Goal: Task Accomplishment & Management: Manage account settings

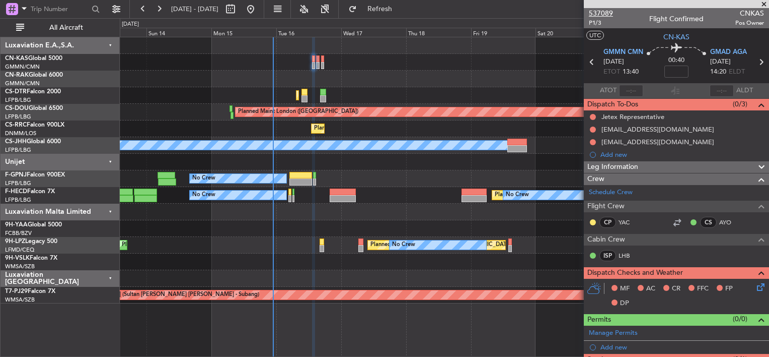
click at [596, 13] on span "537089" at bounding box center [601, 13] width 24 height 11
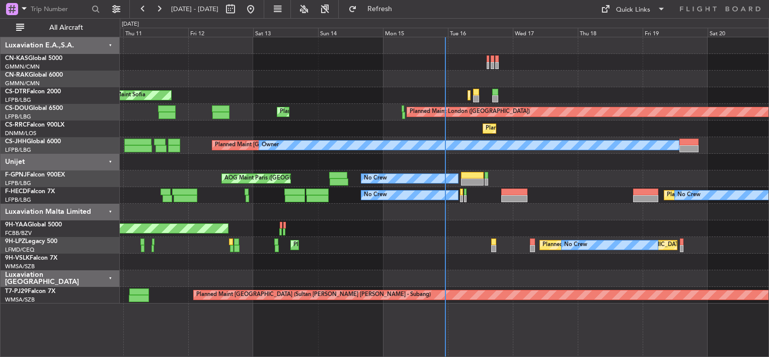
click at [485, 62] on div at bounding box center [444, 62] width 649 height 17
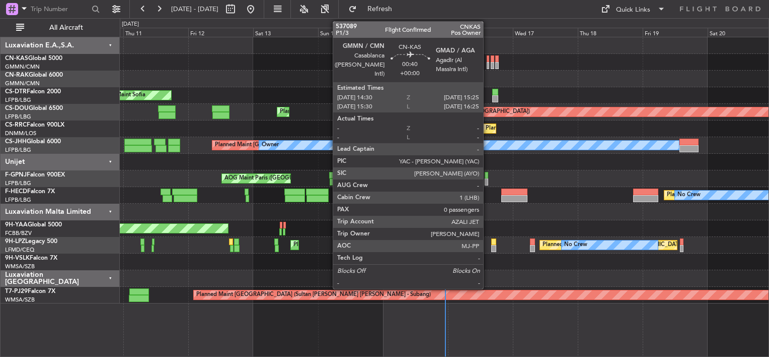
click at [488, 59] on div at bounding box center [488, 58] width 3 height 7
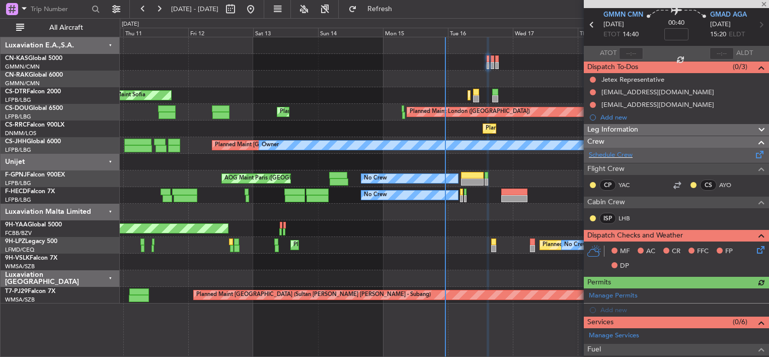
scroll to position [50, 0]
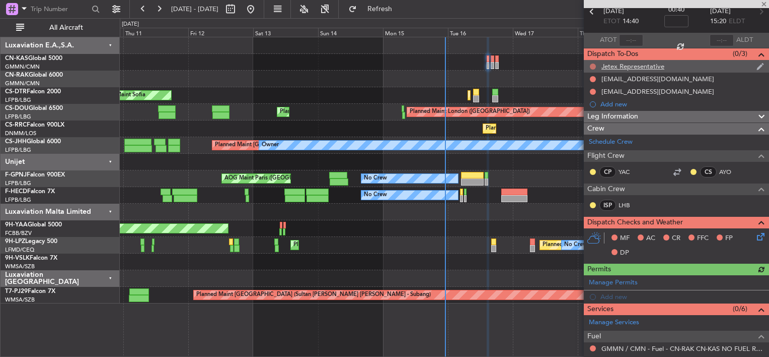
click at [596, 66] on button at bounding box center [593, 66] width 6 height 6
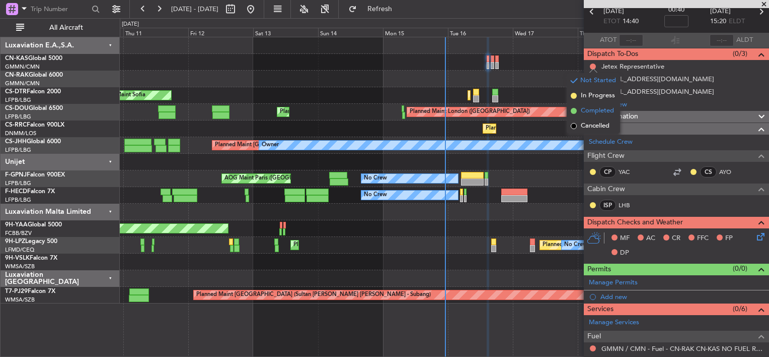
click at [585, 111] on span "Completed" at bounding box center [597, 111] width 33 height 10
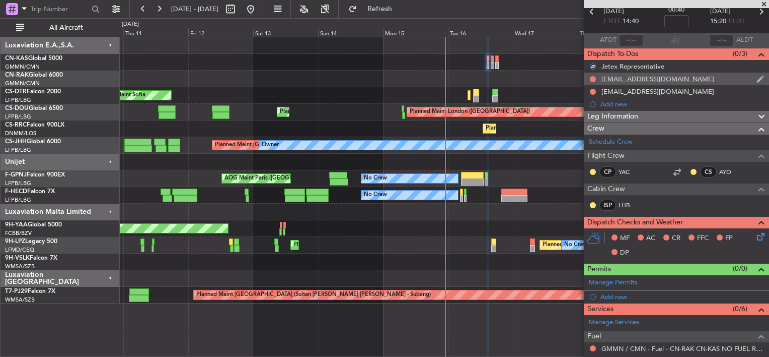
click at [593, 75] on div at bounding box center [593, 79] width 8 height 8
click at [594, 77] on button at bounding box center [593, 79] width 6 height 6
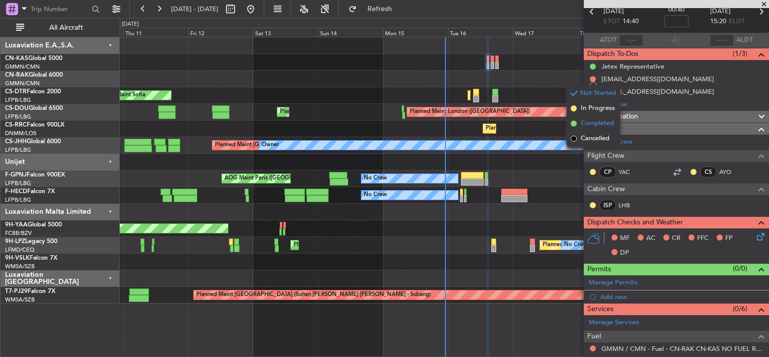
click at [583, 121] on span "Completed" at bounding box center [597, 123] width 33 height 10
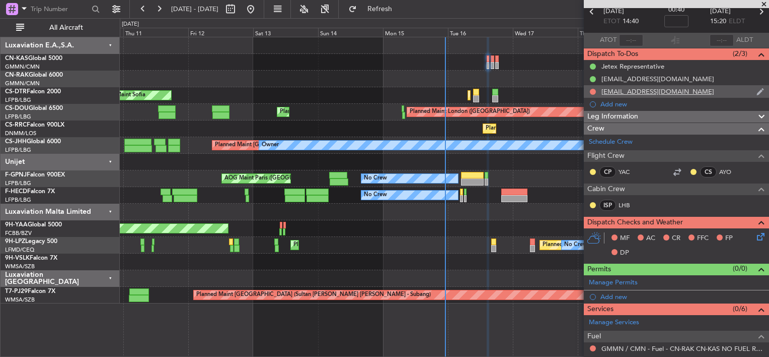
click at [593, 88] on div at bounding box center [593, 92] width 8 height 8
click at [592, 93] on button at bounding box center [593, 92] width 6 height 6
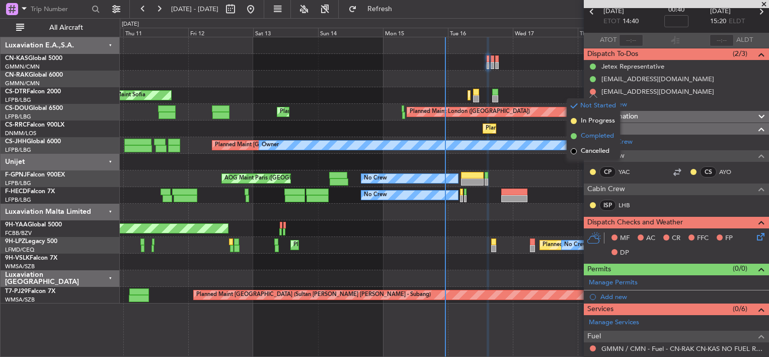
click at [583, 132] on span "Completed" at bounding box center [597, 136] width 33 height 10
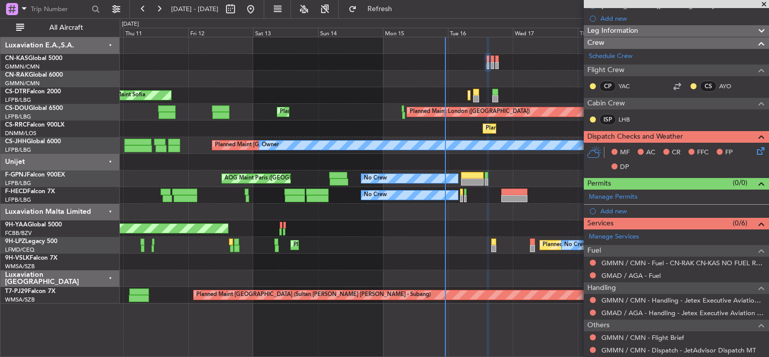
scroll to position [151, 0]
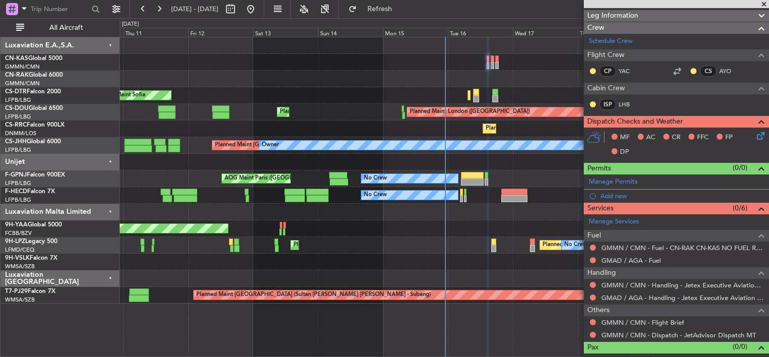
click at [756, 134] on icon at bounding box center [759, 134] width 8 height 8
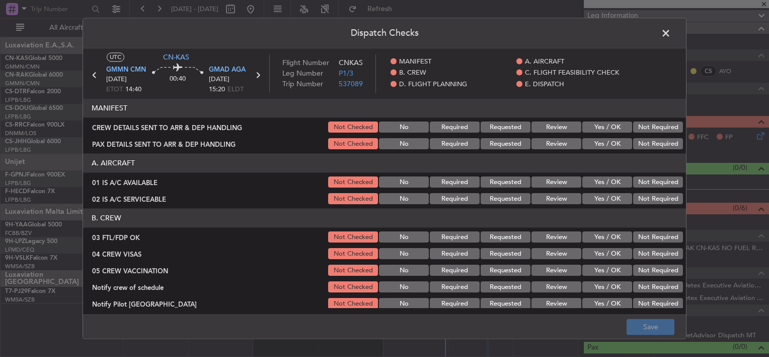
click at [671, 30] on span at bounding box center [671, 36] width 0 height 20
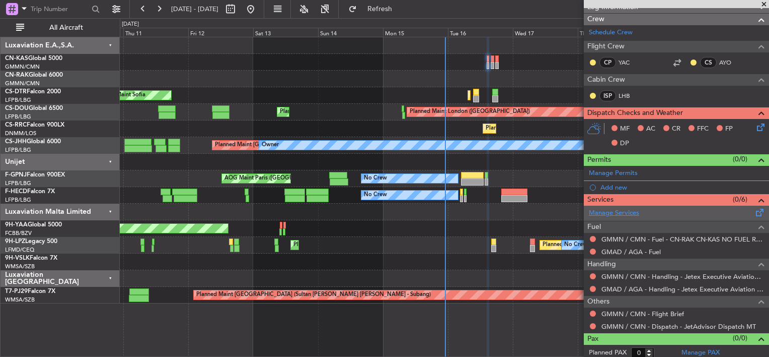
scroll to position [162, 0]
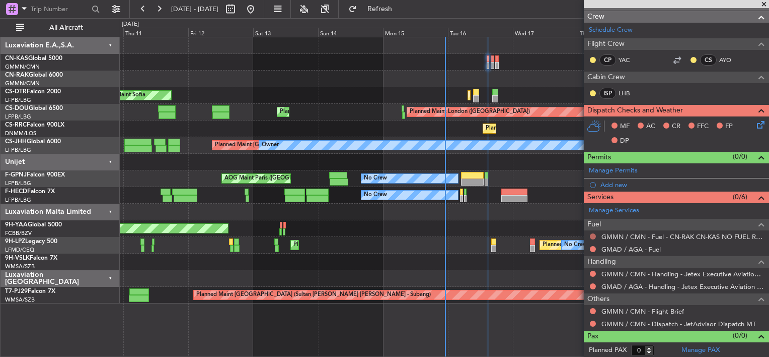
click at [594, 233] on button at bounding box center [593, 236] width 6 height 6
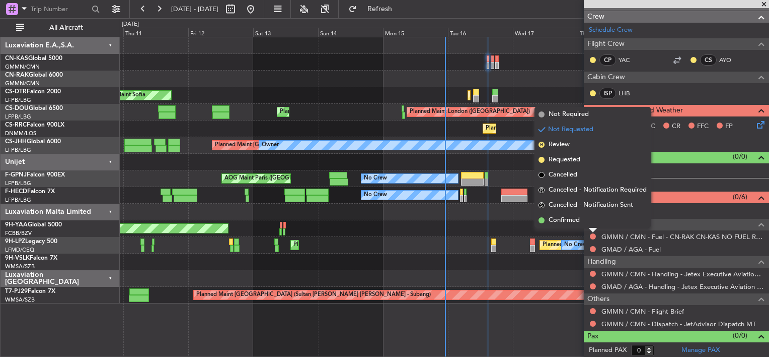
click at [573, 225] on li "Confirmed" at bounding box center [593, 219] width 116 height 15
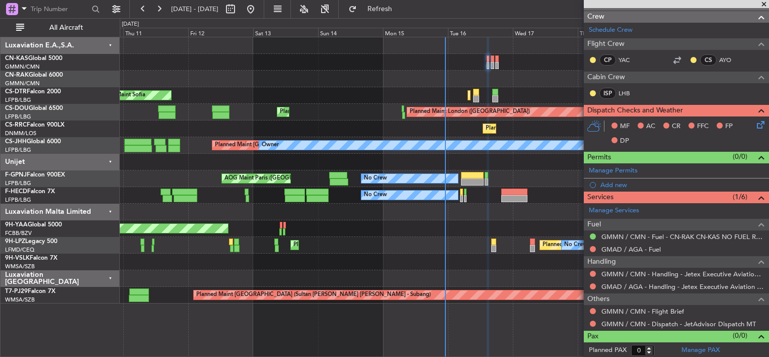
click at [597, 269] on div "GMMN / CMN - Handling - Jetex Executive Aviation [GEOGRAPHIC_DATA] GMMN / CMN" at bounding box center [676, 273] width 185 height 13
click at [597, 269] on nimbus-traffic-light at bounding box center [593, 273] width 8 height 8
click at [593, 270] on button at bounding box center [593, 273] width 6 height 6
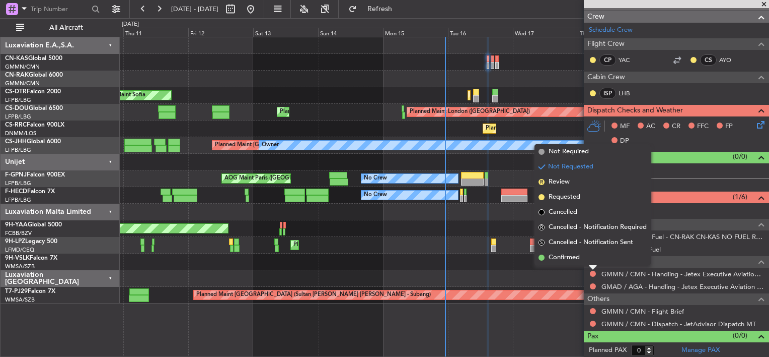
click at [568, 256] on span "Confirmed" at bounding box center [564, 257] width 31 height 10
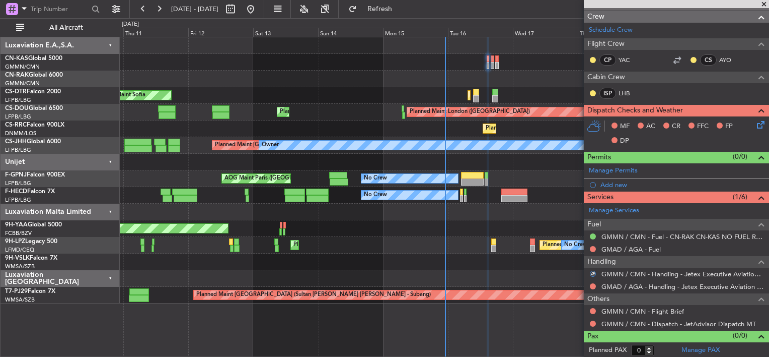
click at [596, 284] on div at bounding box center [593, 286] width 8 height 8
click at [595, 284] on button at bounding box center [593, 286] width 6 height 6
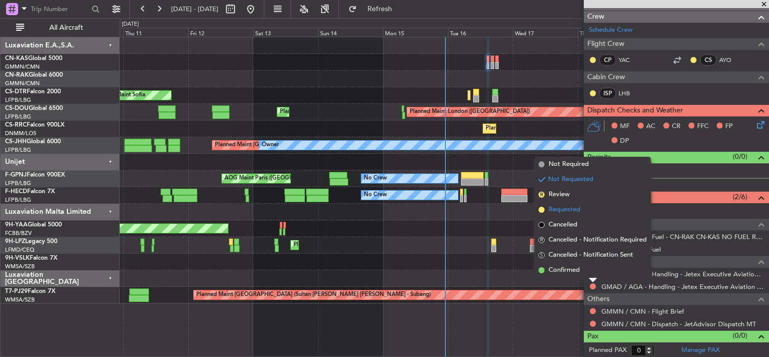
click at [560, 209] on span "Requested" at bounding box center [565, 209] width 32 height 10
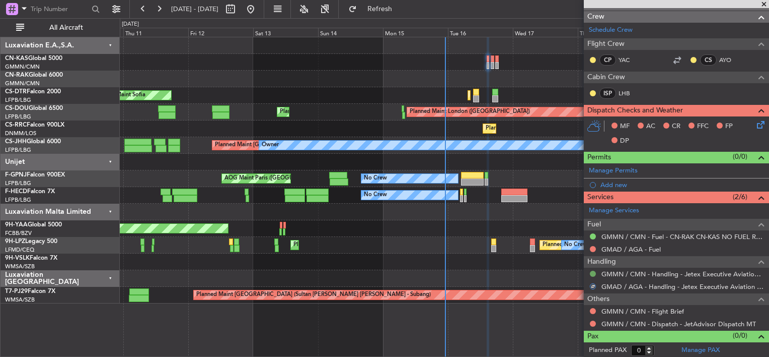
click at [592, 271] on button at bounding box center [593, 273] width 6 height 6
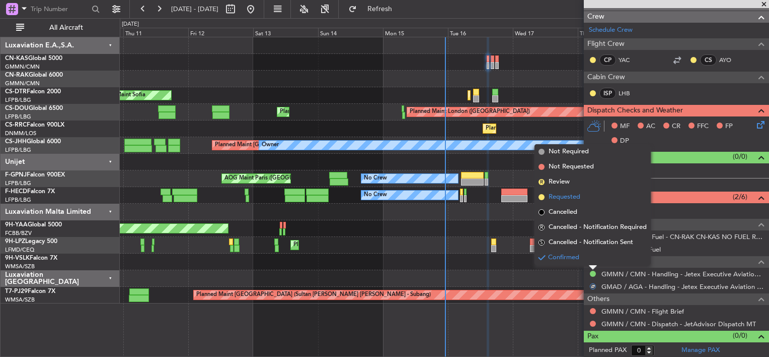
click at [551, 201] on span "Requested" at bounding box center [565, 197] width 32 height 10
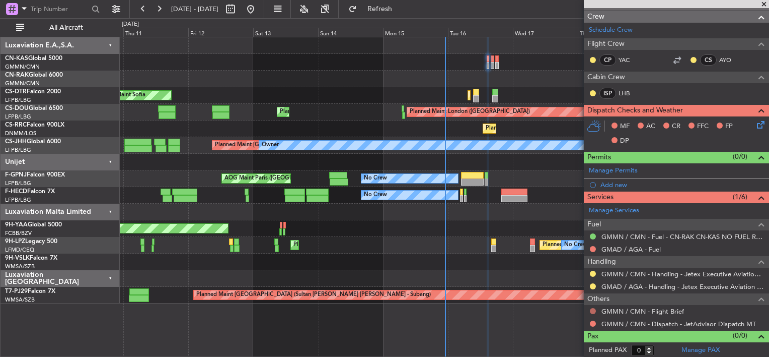
click at [593, 308] on button at bounding box center [593, 311] width 6 height 6
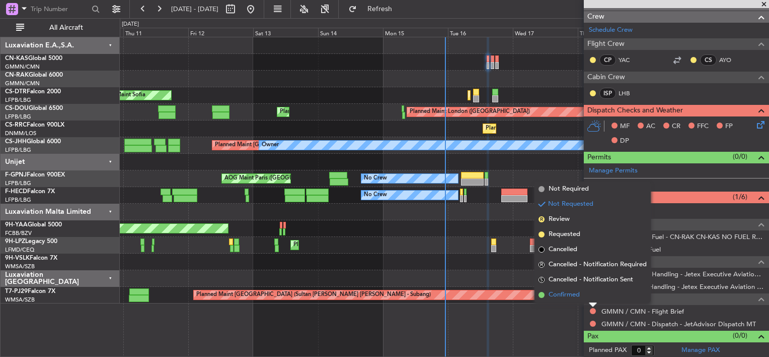
click at [577, 294] on span "Confirmed" at bounding box center [564, 295] width 31 height 10
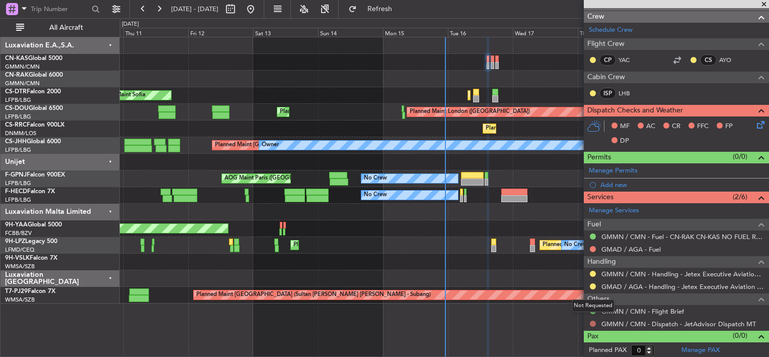
click at [594, 322] on button at bounding box center [593, 323] width 6 height 6
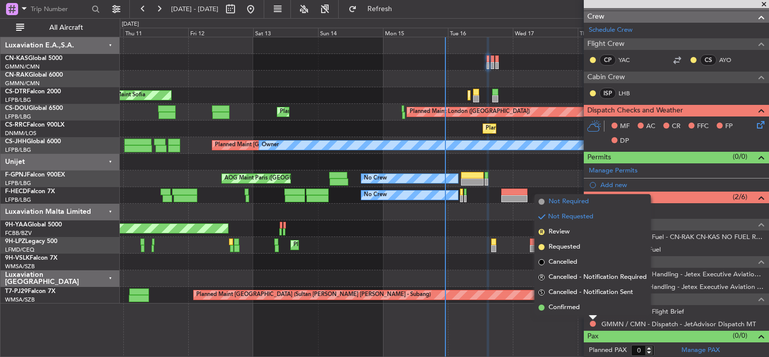
click at [562, 198] on span "Not Required" at bounding box center [569, 201] width 40 height 10
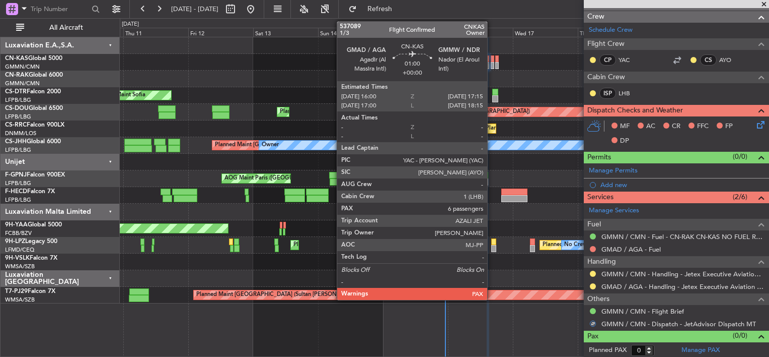
click at [492, 58] on div at bounding box center [493, 58] width 4 height 7
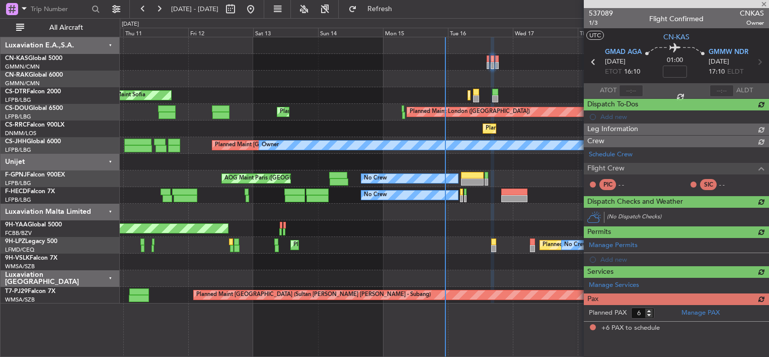
scroll to position [0, 0]
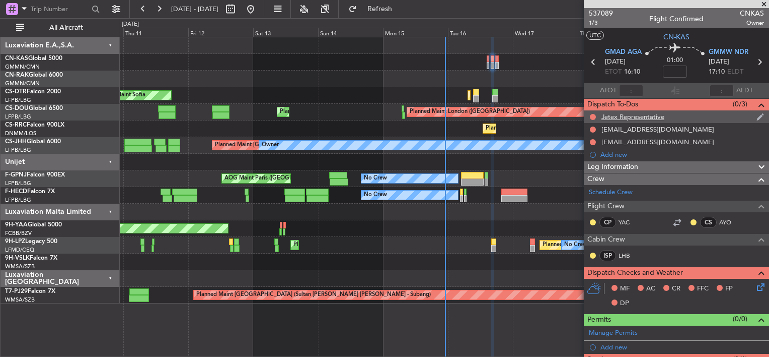
click at [593, 113] on div at bounding box center [593, 117] width 8 height 8
click at [592, 114] on button at bounding box center [593, 117] width 6 height 6
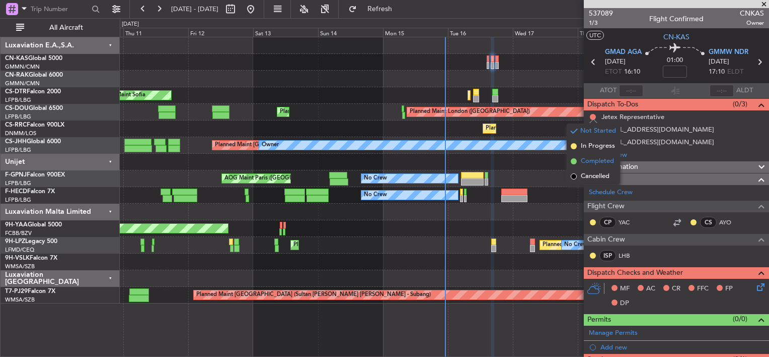
click at [580, 165] on li "Completed" at bounding box center [593, 161] width 53 height 15
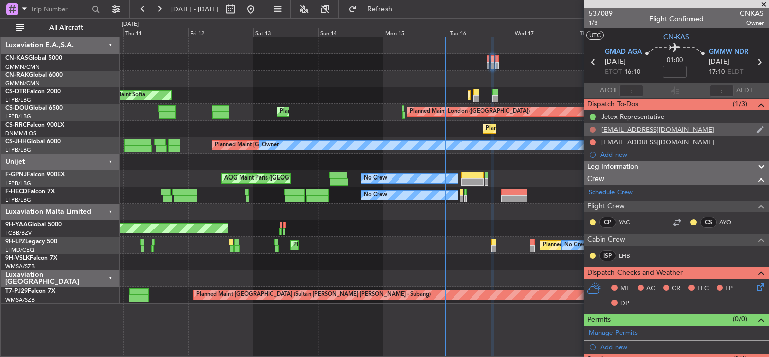
click at [593, 130] on button at bounding box center [593, 129] width 6 height 6
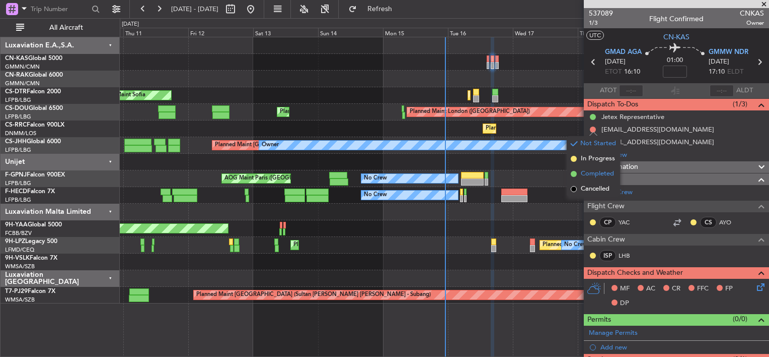
click at [578, 175] on li "Completed" at bounding box center [593, 173] width 53 height 15
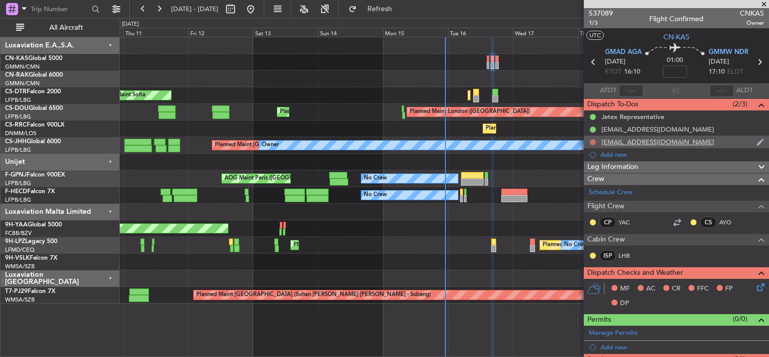
click at [594, 142] on button at bounding box center [593, 142] width 6 height 6
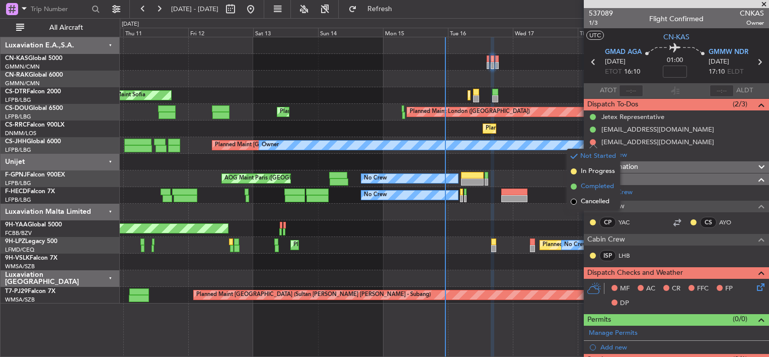
click at [585, 190] on span "Completed" at bounding box center [597, 186] width 33 height 10
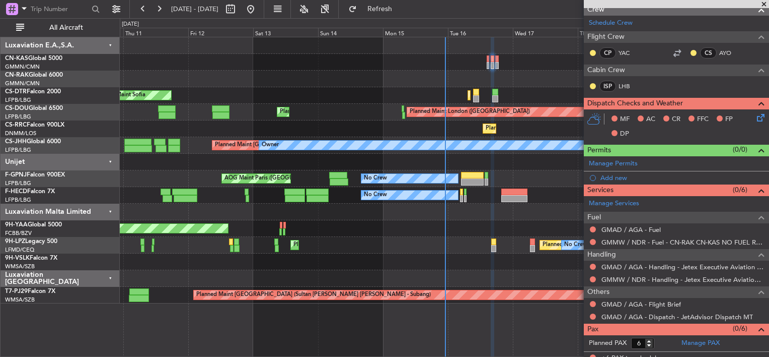
scroll to position [175, 0]
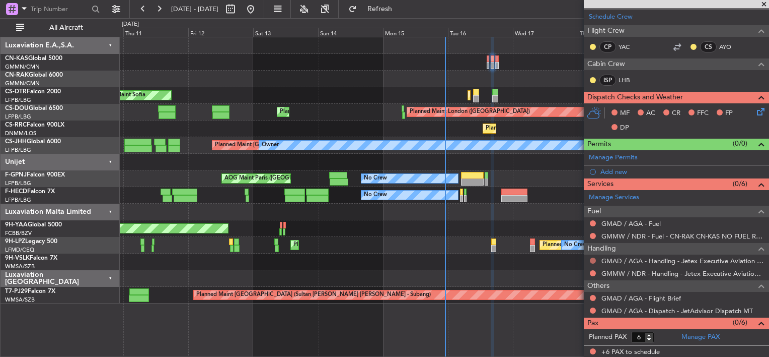
click at [593, 258] on button at bounding box center [593, 260] width 6 height 6
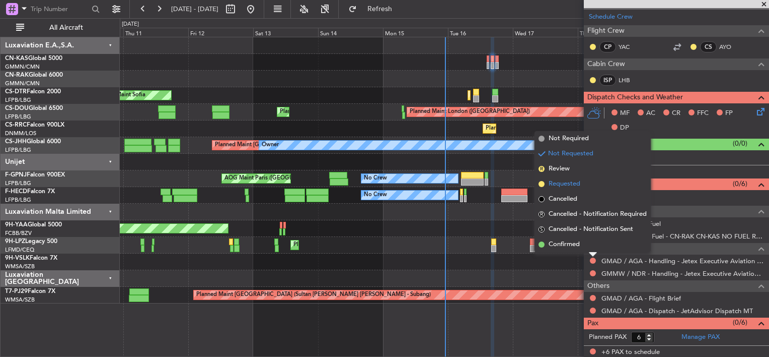
click at [571, 181] on span "Requested" at bounding box center [565, 184] width 32 height 10
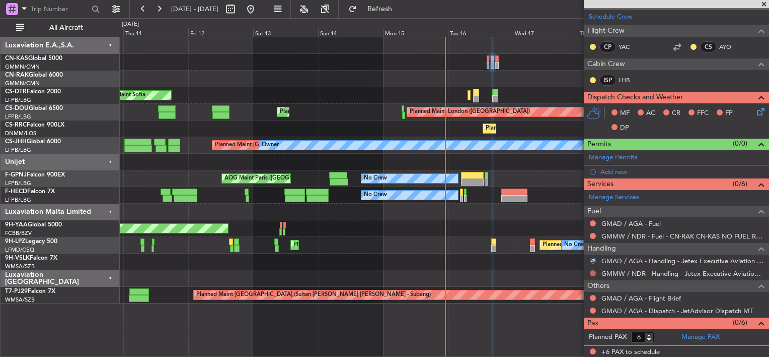
click at [594, 270] on button at bounding box center [593, 273] width 6 height 6
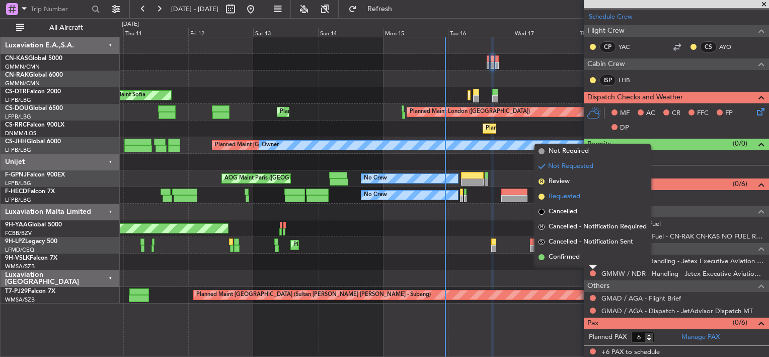
click at [564, 191] on span "Requested" at bounding box center [565, 196] width 32 height 10
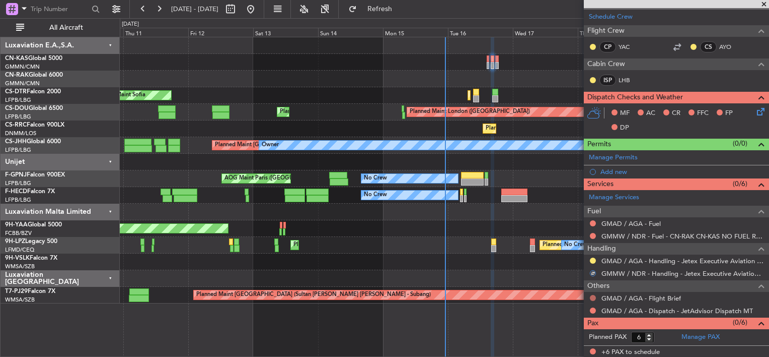
click at [593, 295] on button at bounding box center [593, 298] width 6 height 6
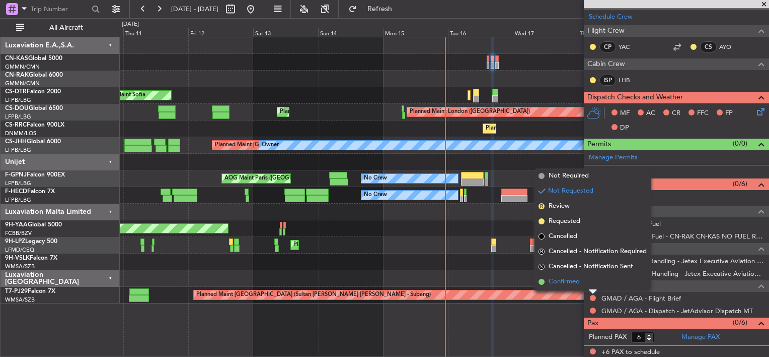
click at [564, 280] on span "Confirmed" at bounding box center [564, 281] width 31 height 10
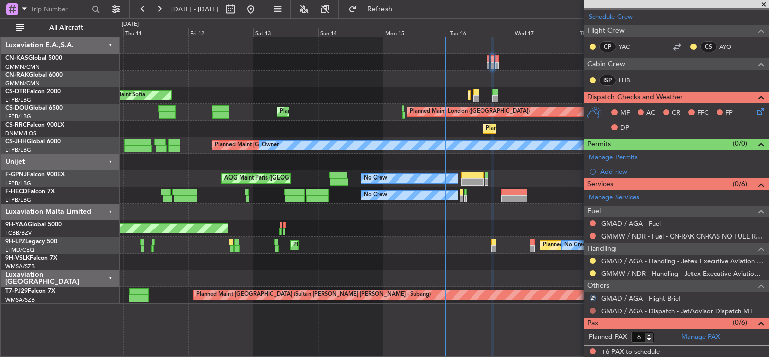
click at [593, 308] on button at bounding box center [593, 310] width 6 height 6
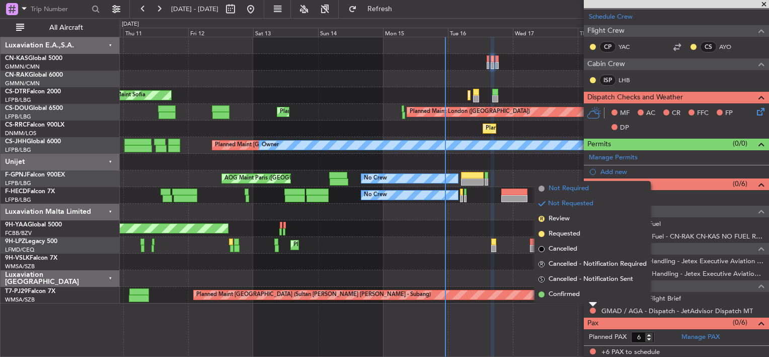
click at [564, 189] on span "Not Required" at bounding box center [569, 188] width 40 height 10
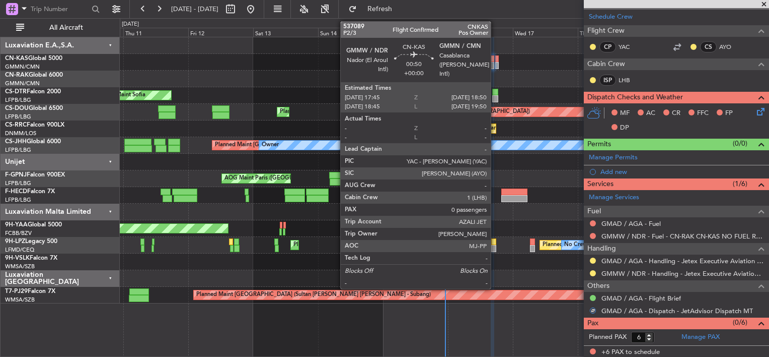
click at [495, 59] on div at bounding box center [496, 58] width 3 height 7
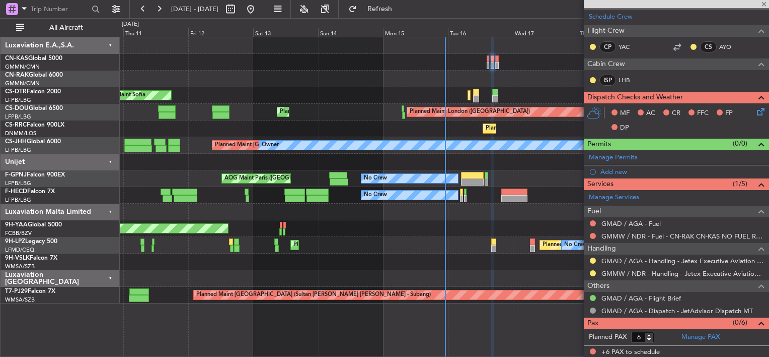
type input "0"
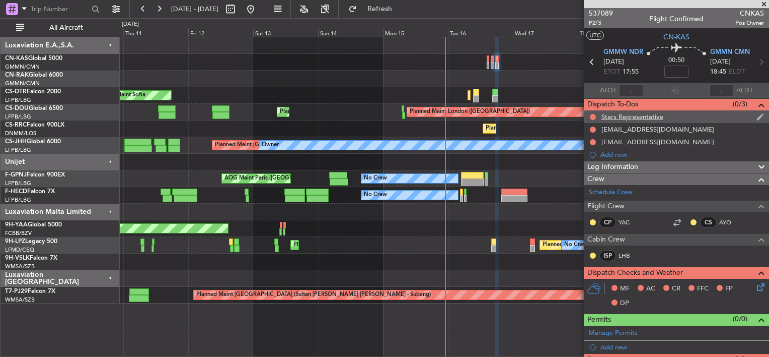
click at [598, 115] on div "Stars Representative" at bounding box center [676, 116] width 185 height 13
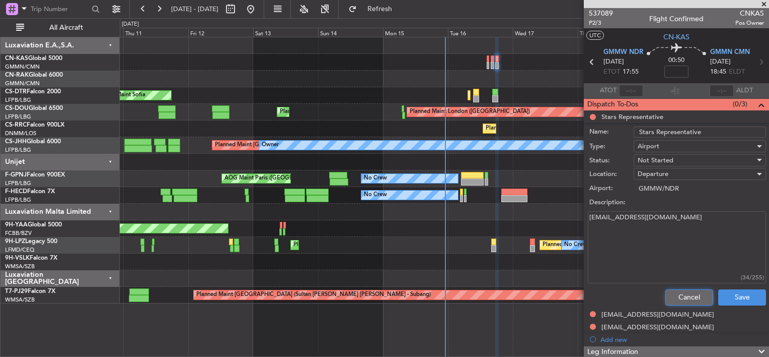
click at [667, 292] on button "Cancel" at bounding box center [690, 297] width 48 height 16
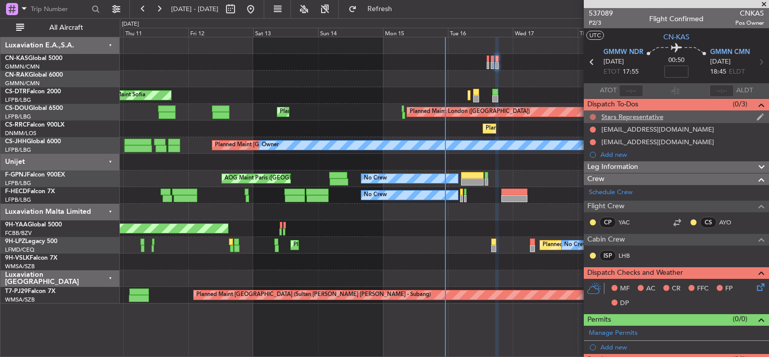
click at [593, 115] on button at bounding box center [593, 117] width 6 height 6
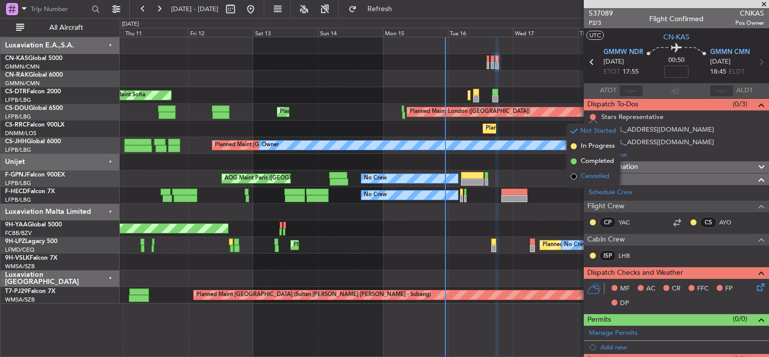
click at [576, 178] on span at bounding box center [574, 176] width 6 height 6
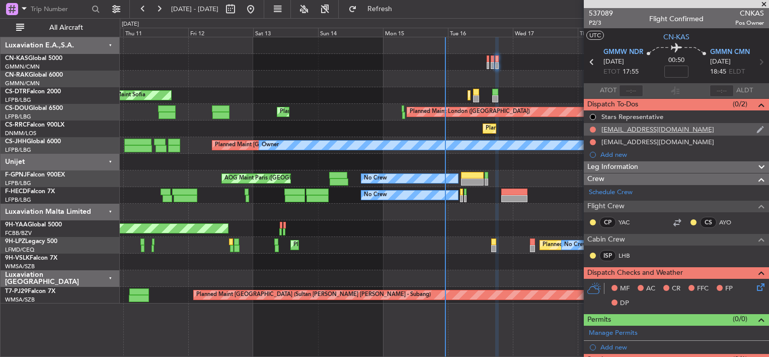
click at [594, 131] on div at bounding box center [593, 129] width 8 height 8
click at [595, 127] on button at bounding box center [593, 129] width 6 height 6
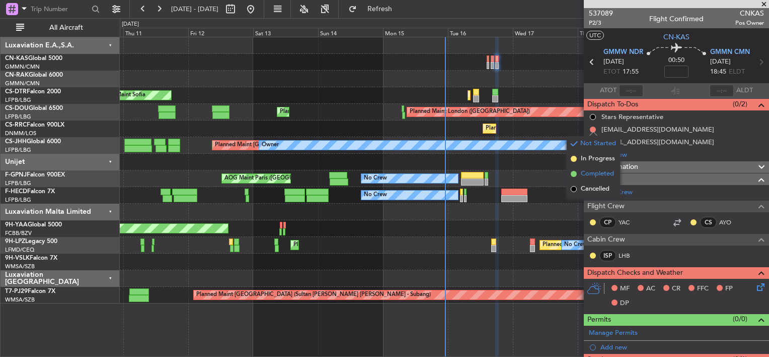
click at [580, 171] on li "Completed" at bounding box center [593, 173] width 53 height 15
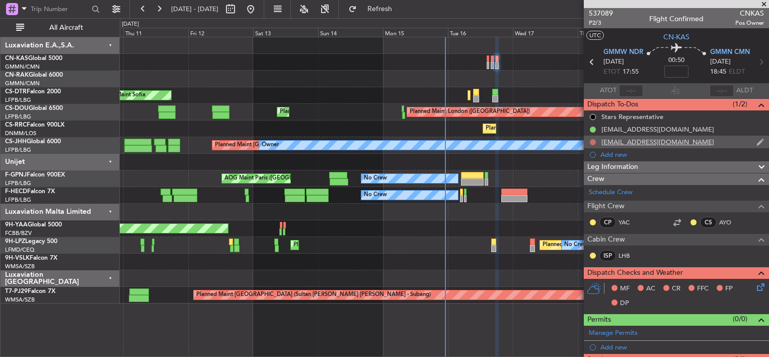
click at [591, 141] on button at bounding box center [593, 142] width 6 height 6
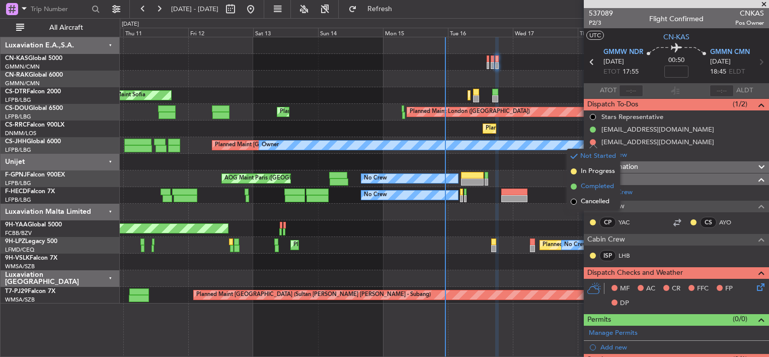
click at [578, 181] on li "Completed" at bounding box center [593, 186] width 53 height 15
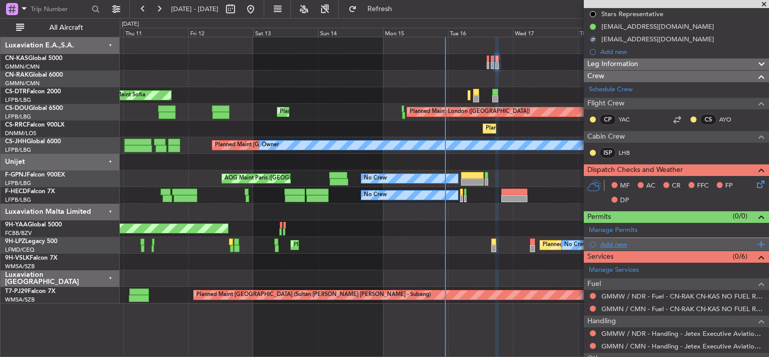
scroll to position [162, 0]
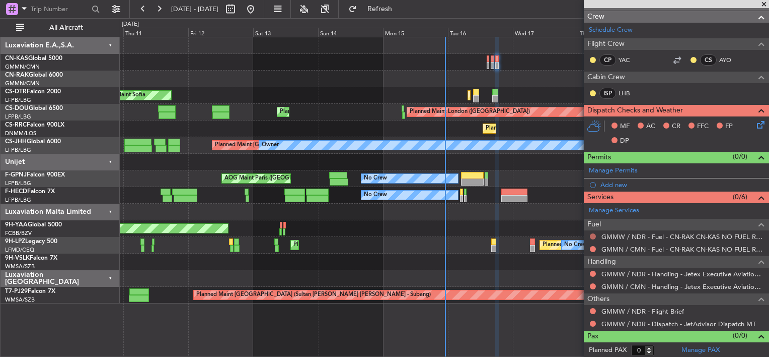
click at [592, 234] on button at bounding box center [593, 236] width 6 height 6
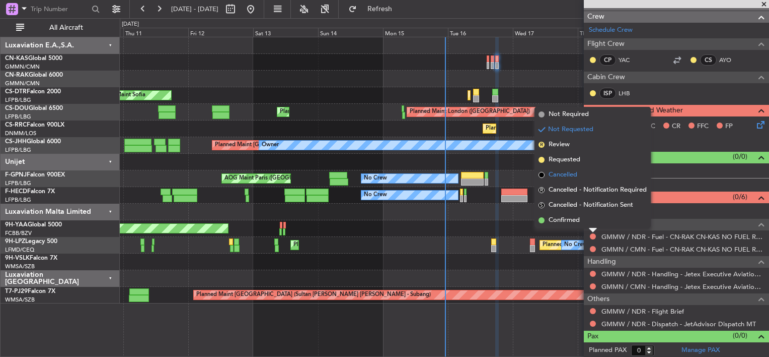
click at [550, 172] on span "Cancelled" at bounding box center [563, 175] width 29 height 10
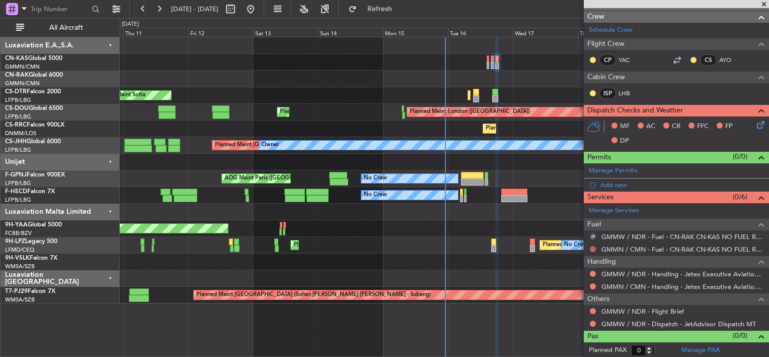
click at [593, 248] on button at bounding box center [593, 249] width 6 height 6
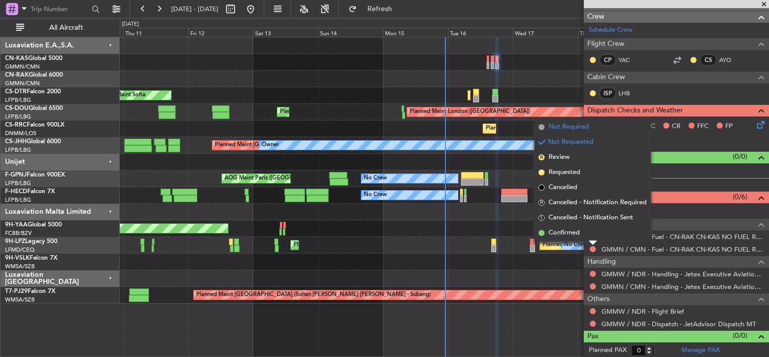
click at [564, 128] on span "Not Required" at bounding box center [569, 127] width 40 height 10
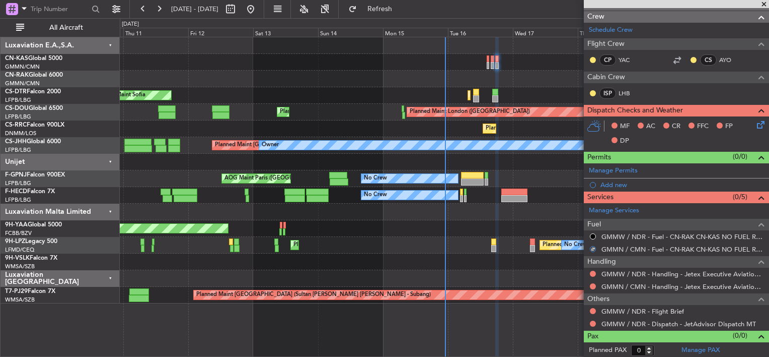
click at [593, 269] on div at bounding box center [593, 273] width 8 height 8
click at [593, 270] on button at bounding box center [593, 273] width 6 height 6
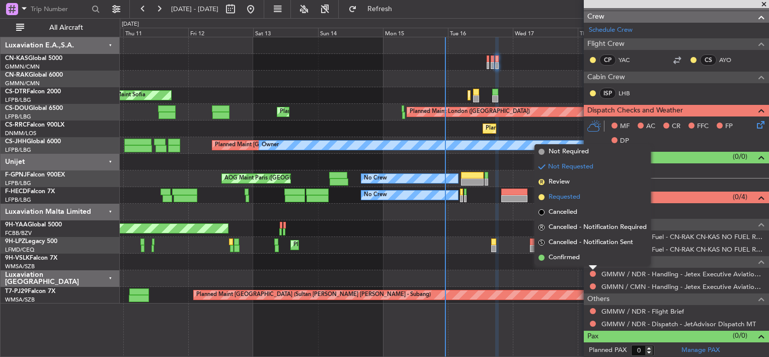
click at [544, 197] on span at bounding box center [542, 197] width 6 height 6
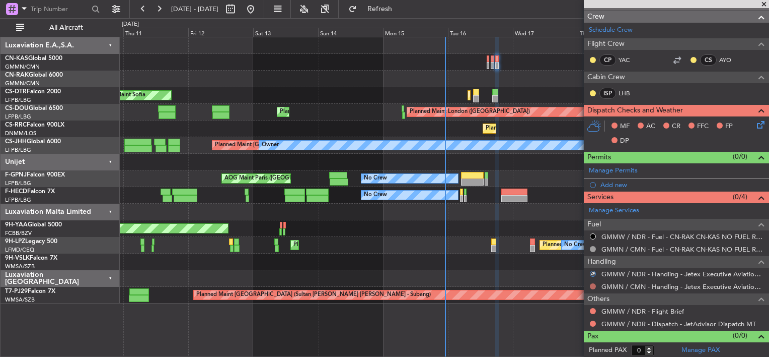
click at [591, 283] on button at bounding box center [593, 286] width 6 height 6
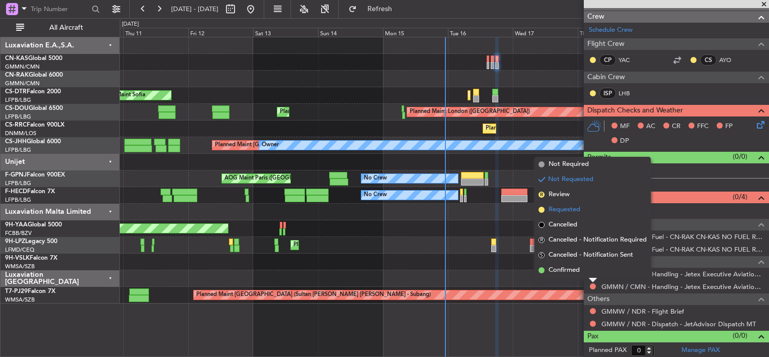
click at [552, 209] on span "Requested" at bounding box center [565, 209] width 32 height 10
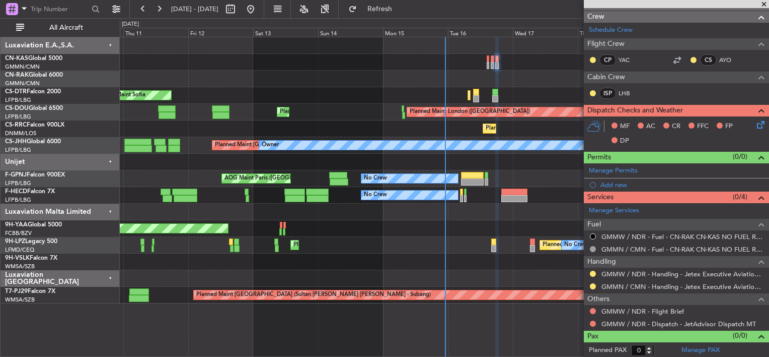
click at [595, 307] on div at bounding box center [593, 311] width 8 height 8
click at [594, 308] on button at bounding box center [593, 311] width 6 height 6
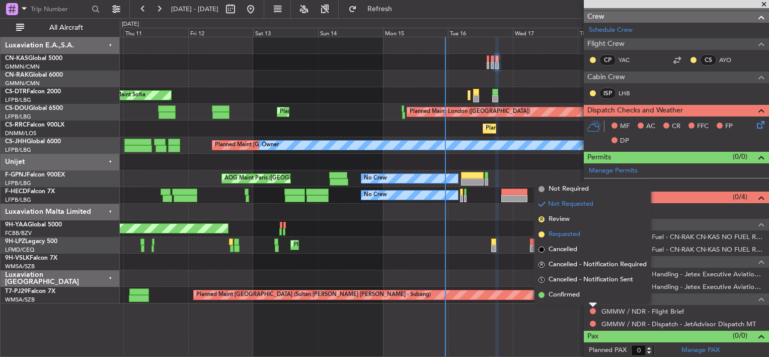
click at [553, 237] on span "Requested" at bounding box center [565, 234] width 32 height 10
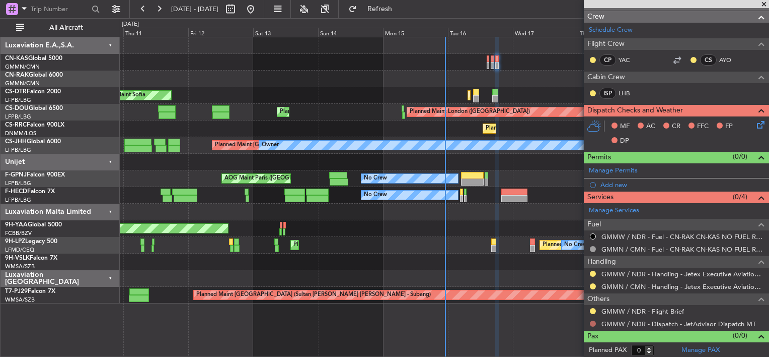
click at [592, 321] on button at bounding box center [593, 323] width 6 height 6
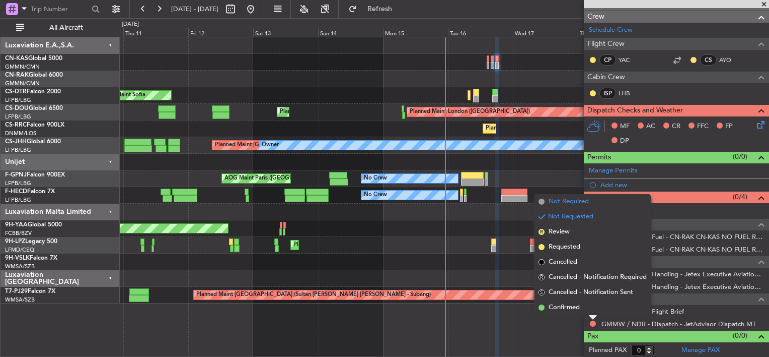
click at [596, 201] on li "Not Required" at bounding box center [593, 201] width 116 height 15
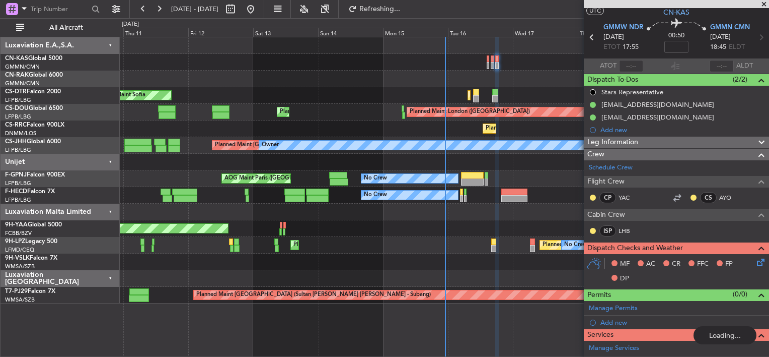
scroll to position [0, 0]
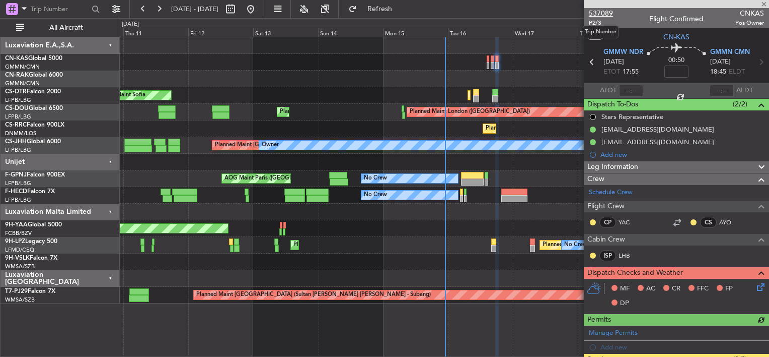
click at [608, 14] on span "537089" at bounding box center [601, 13] width 24 height 11
